Goal: Information Seeking & Learning: Learn about a topic

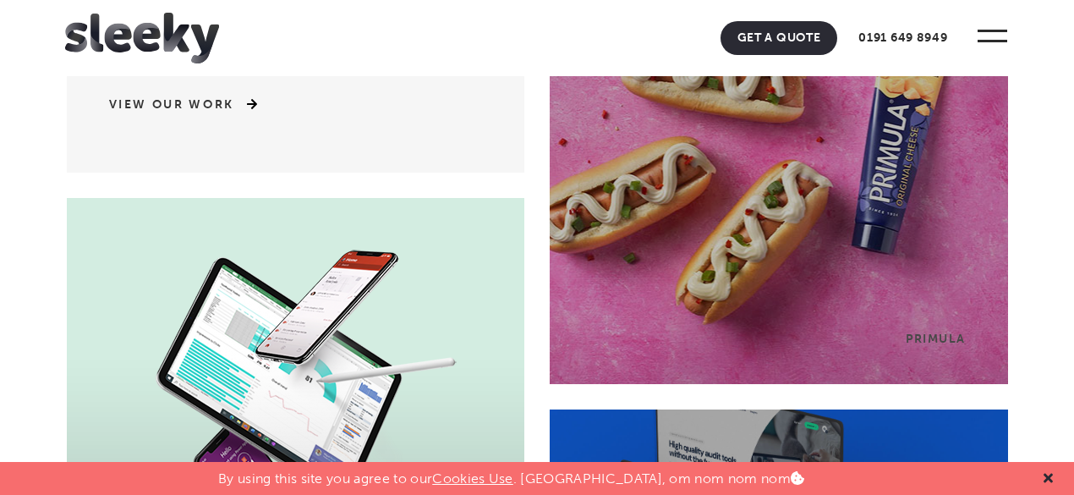
click at [1048, 478] on icon at bounding box center [1048, 478] width 9 height 9
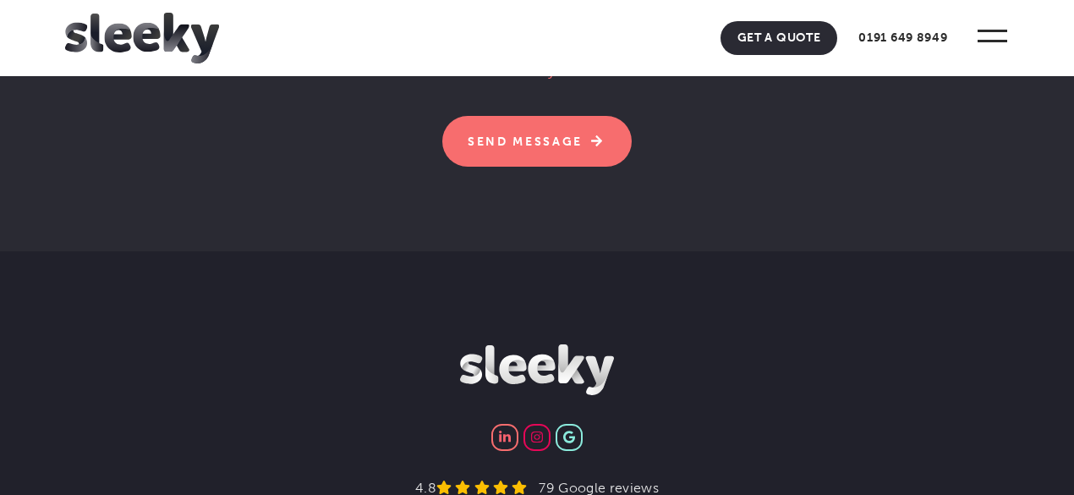
scroll to position [5648, 0]
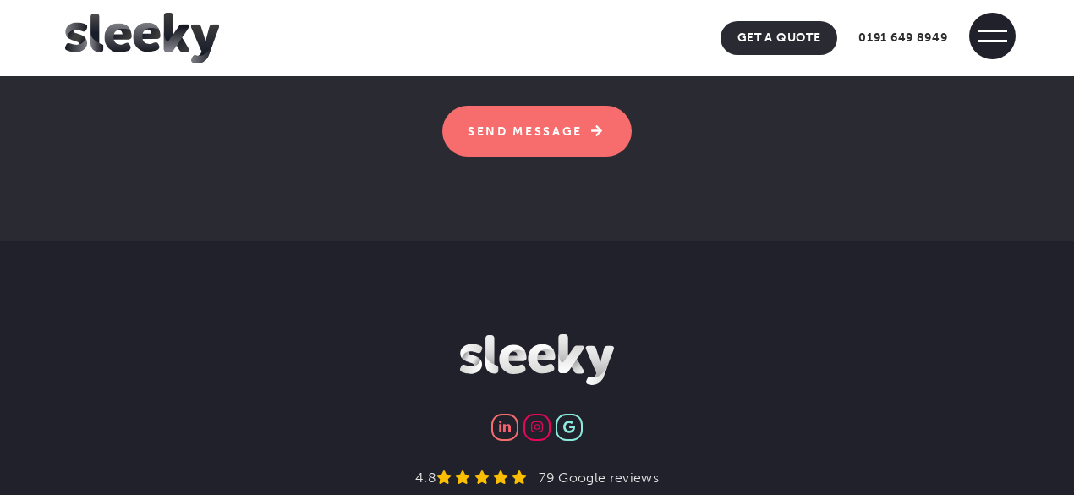
click at [995, 22] on span at bounding box center [992, 36] width 47 height 47
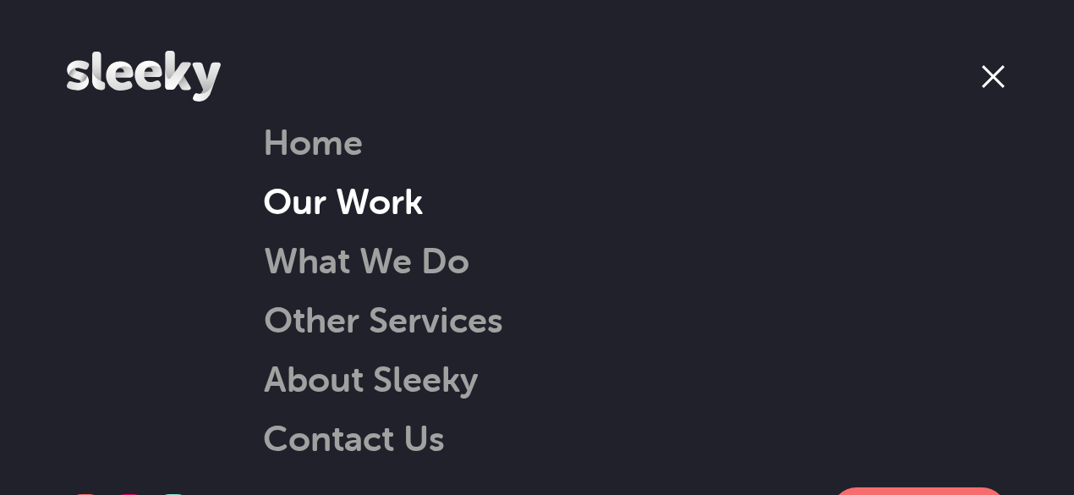
click at [353, 202] on link "Our Work" at bounding box center [343, 200] width 160 height 43
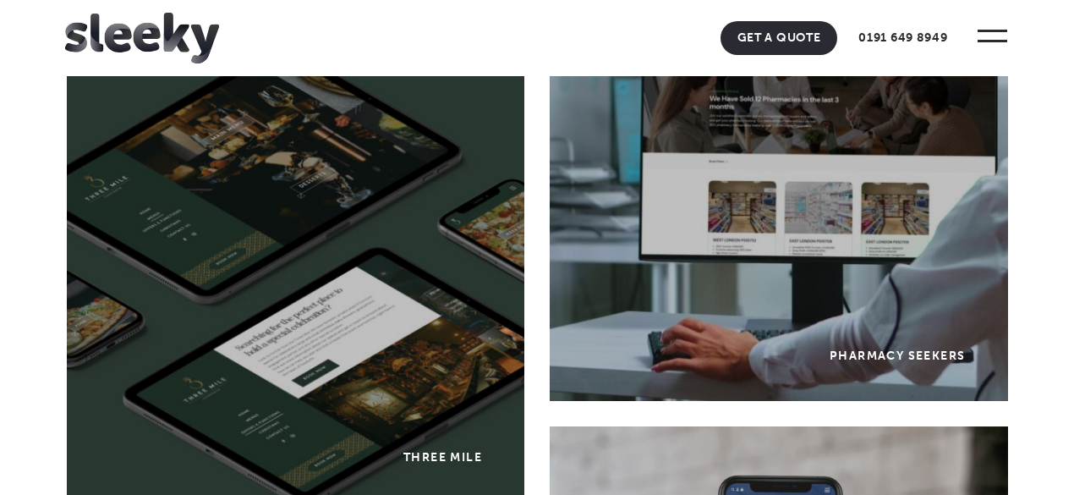
scroll to position [2708, 0]
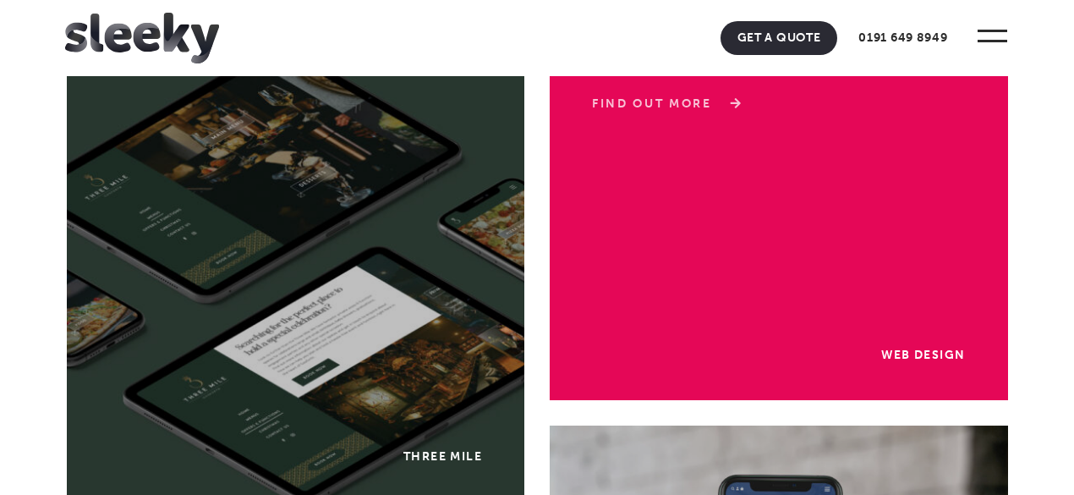
drag, startPoint x: 662, startPoint y: 224, endPoint x: 619, endPoint y: 104, distance: 127.6
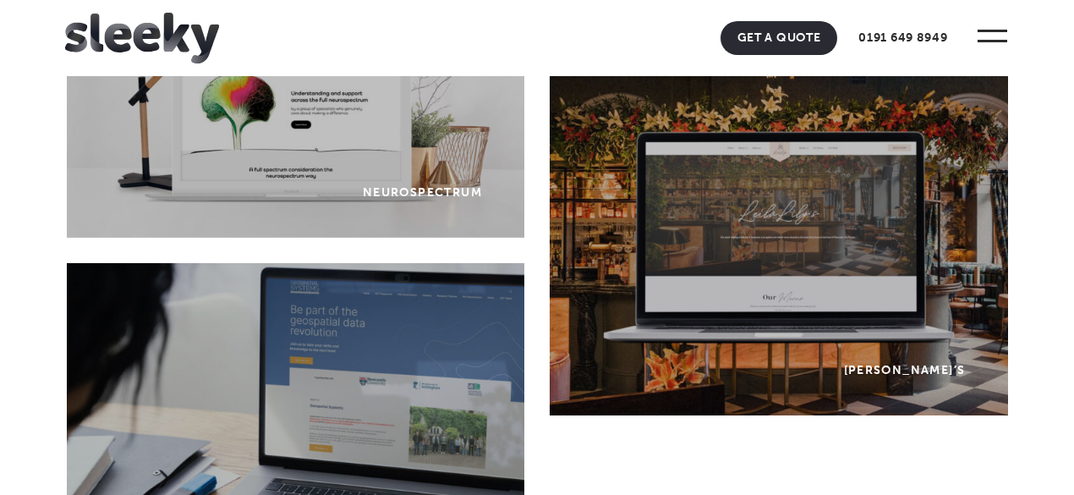
scroll to position [4779, 0]
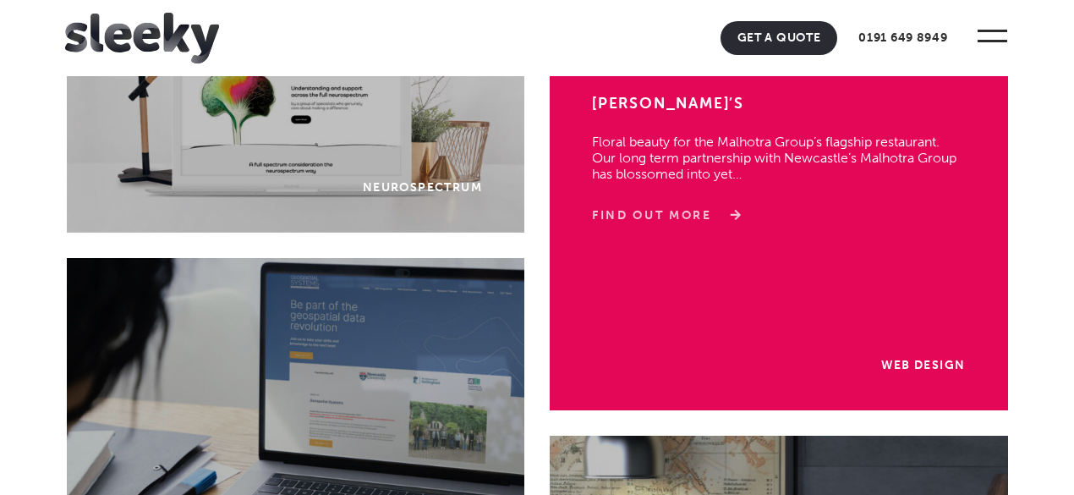
drag, startPoint x: 702, startPoint y: 260, endPoint x: 634, endPoint y: 214, distance: 82.3
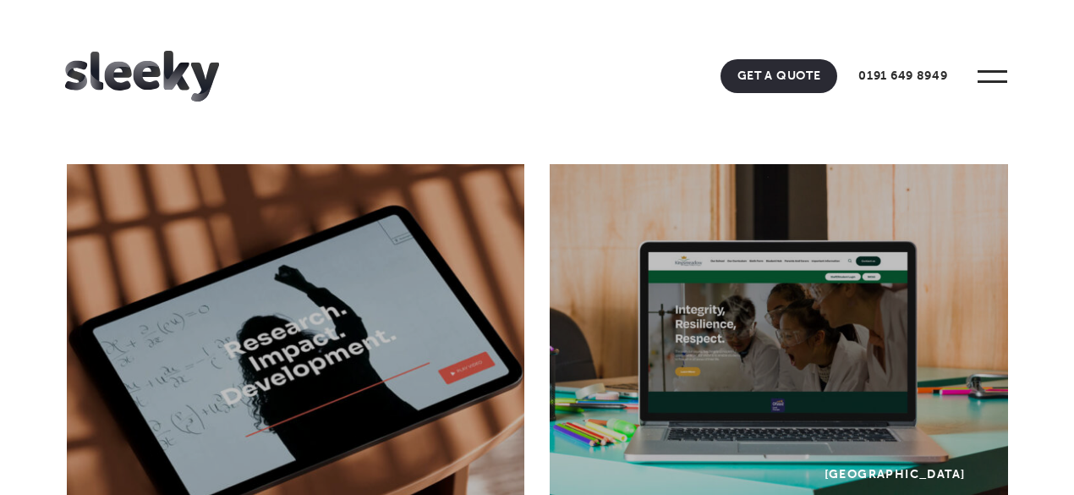
scroll to position [0, 0]
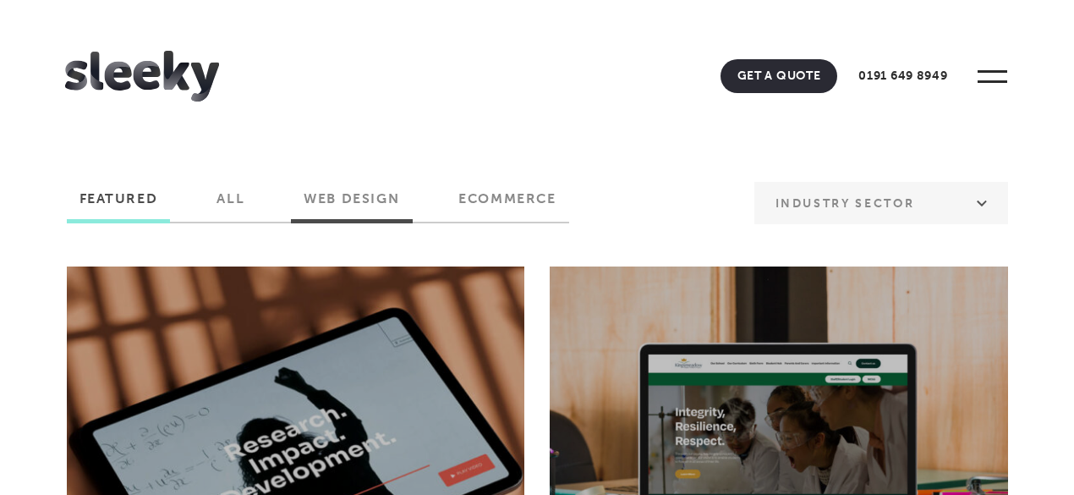
click at [370, 191] on label "Web Design" at bounding box center [351, 204] width 121 height 29
click at [0, 0] on input "Web Design" at bounding box center [0, 0] width 0 height 0
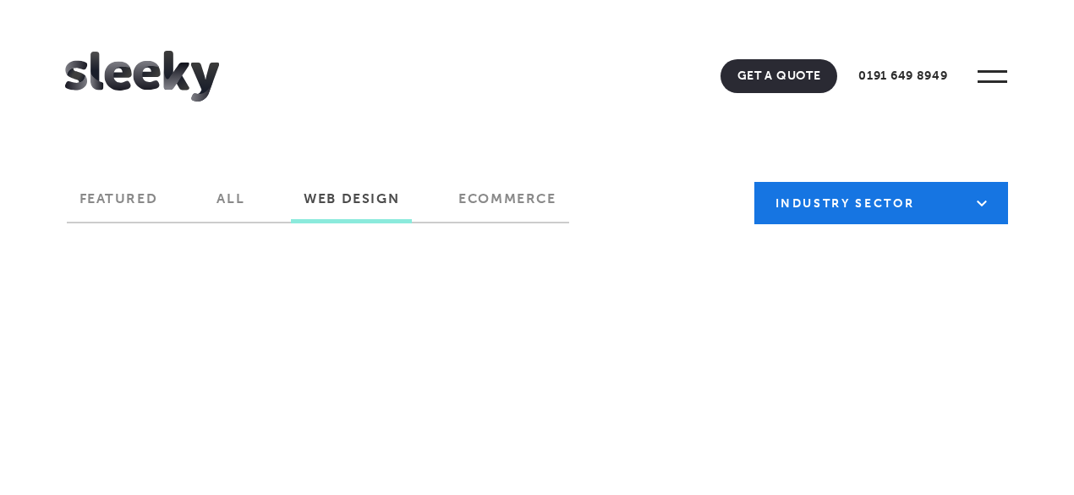
click at [909, 200] on select "Industry Sector B2B B2C Beauty & Wellbeing Blog Charity & Non-Profit Constructi…" at bounding box center [882, 203] width 254 height 42
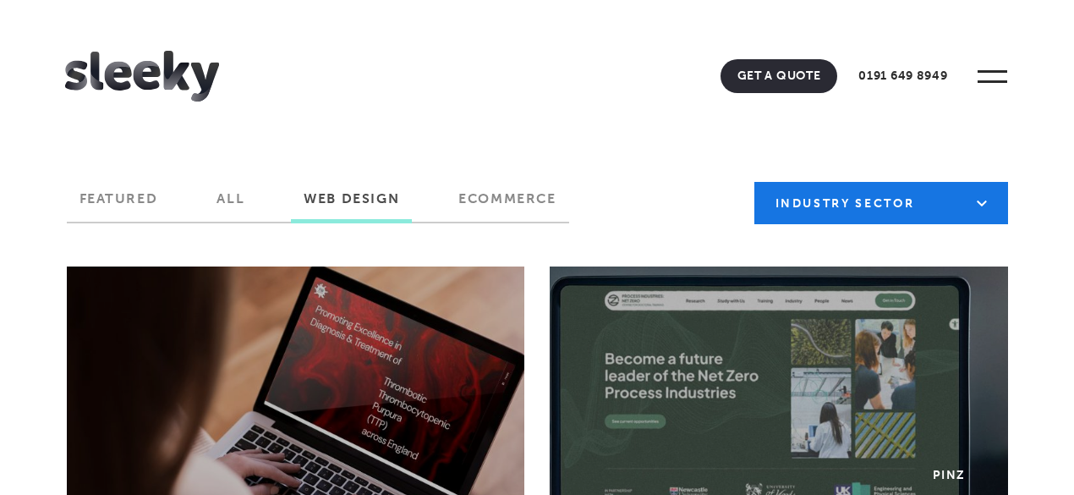
select select "https://www.sleeky.co.uk/project-tag/hospitality-and-leisure/"
click at [755, 182] on select "Industry Sector B2B B2C Beauty & Wellbeing Blog Charity & Non-Profit Constructi…" at bounding box center [882, 203] width 254 height 42
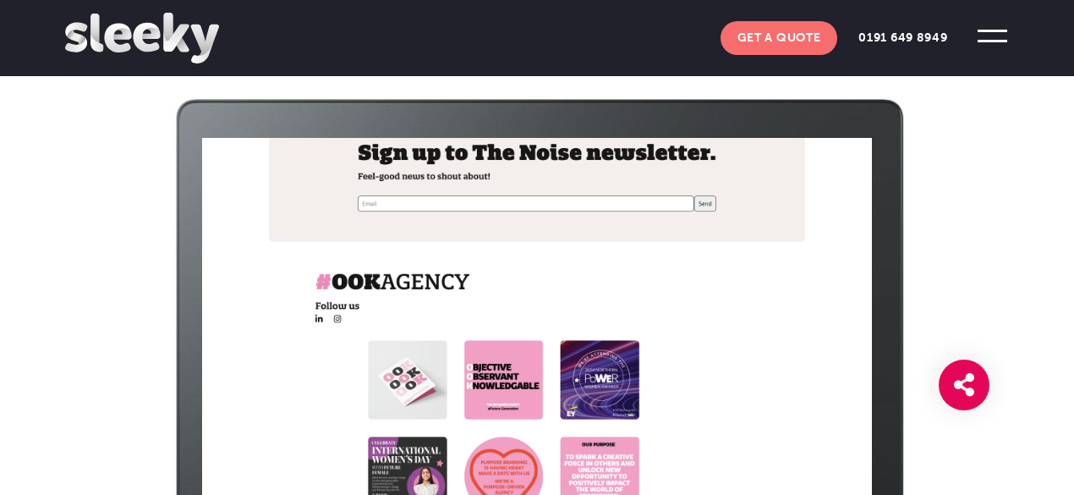
scroll to position [1780, 0]
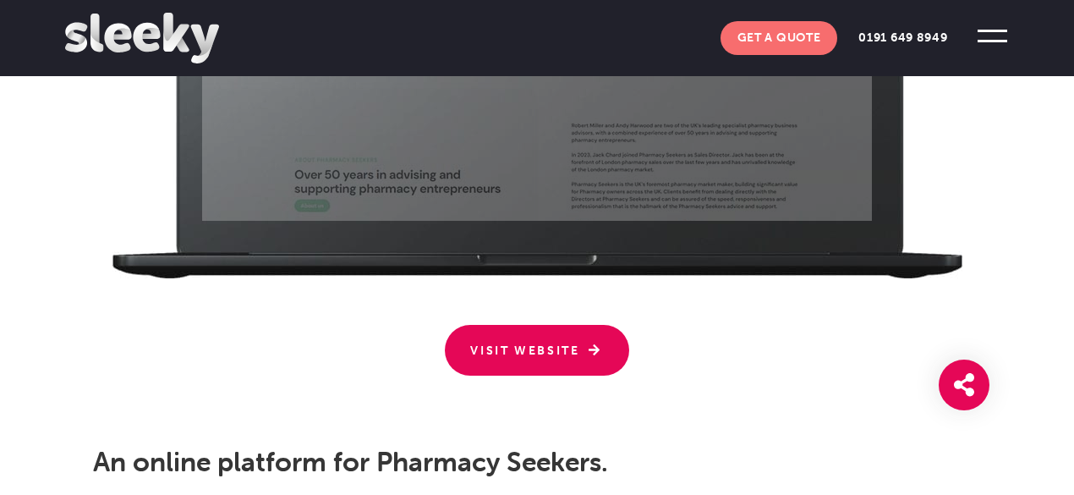
scroll to position [2892, 0]
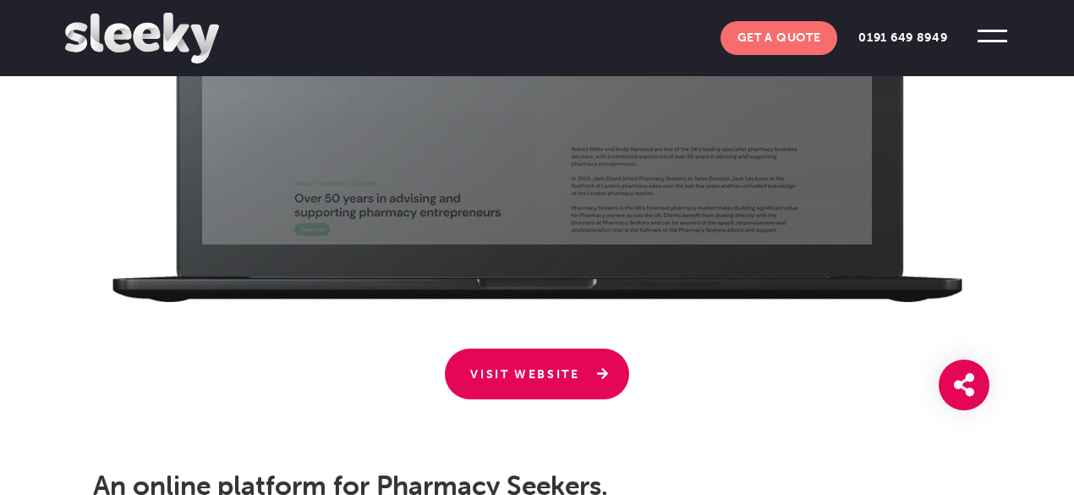
click at [491, 375] on link "Visit Website" at bounding box center [537, 373] width 184 height 51
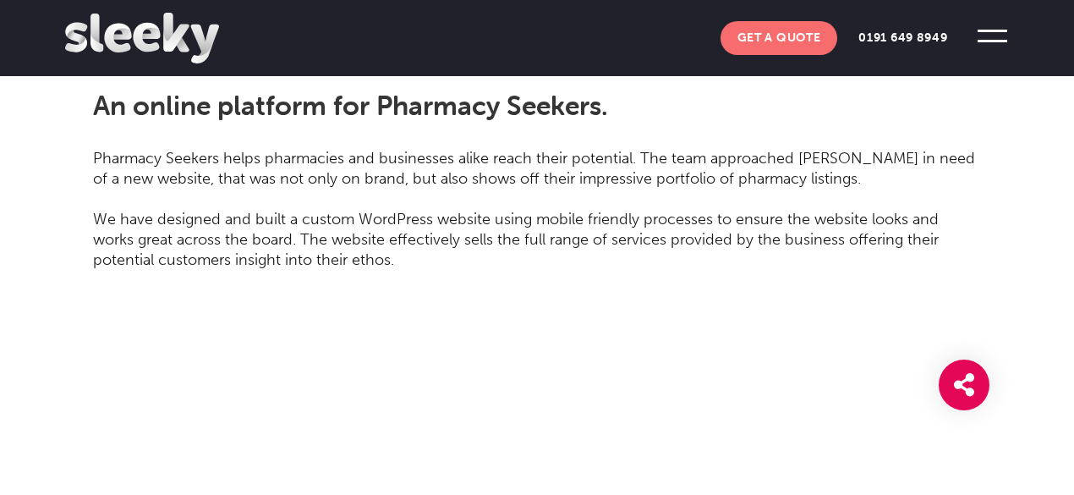
scroll to position [3482, 0]
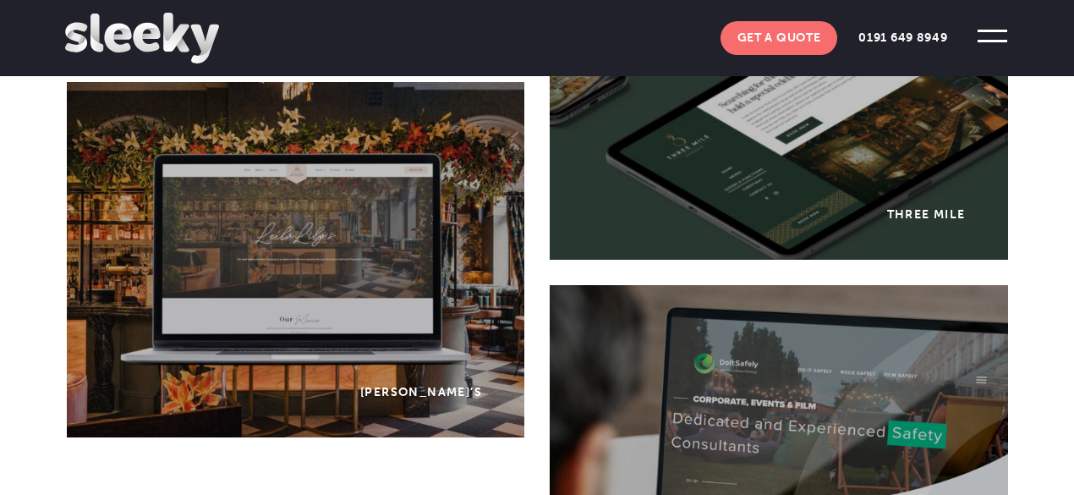
scroll to position [800, 0]
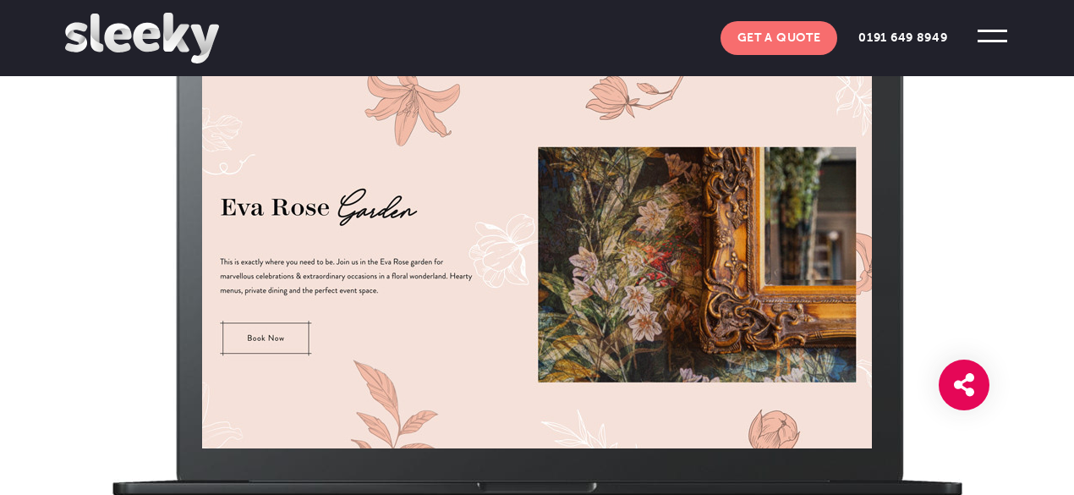
scroll to position [1398, 0]
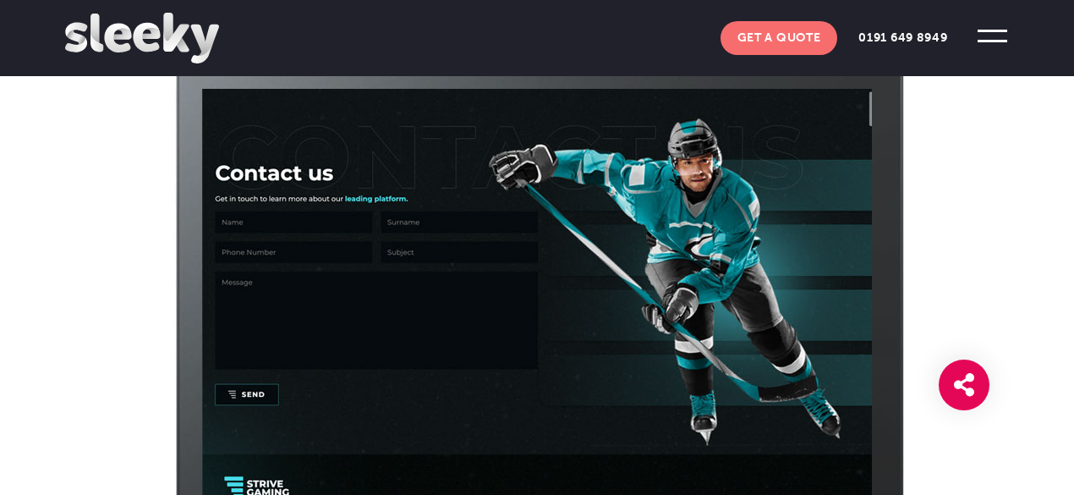
scroll to position [3060, 0]
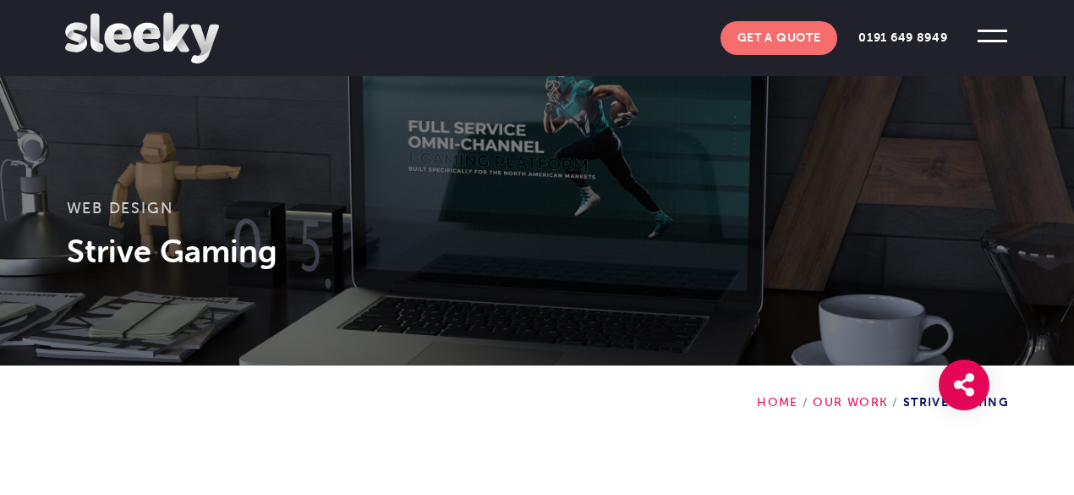
scroll to position [264, 0]
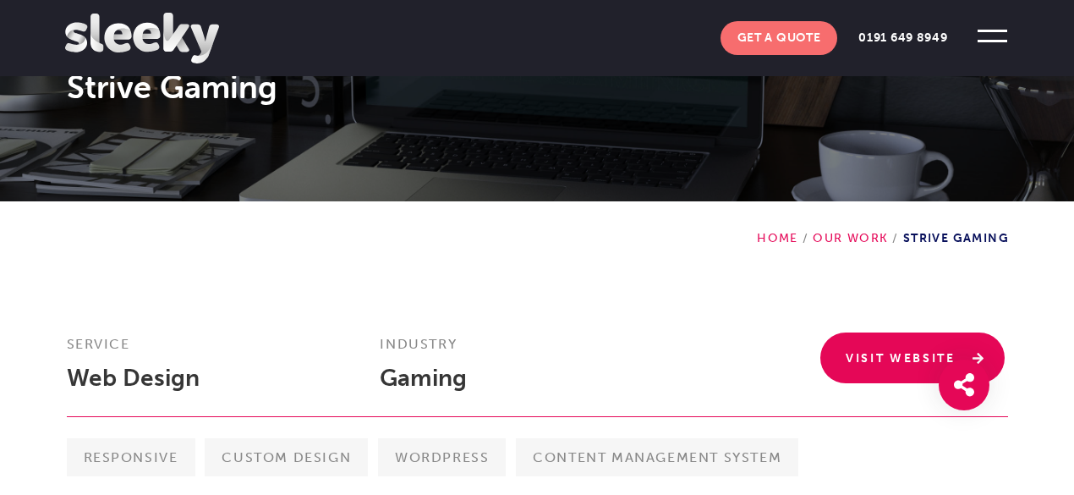
click at [870, 359] on link "Visit Website" at bounding box center [912, 357] width 184 height 51
